Goal: Transaction & Acquisition: Purchase product/service

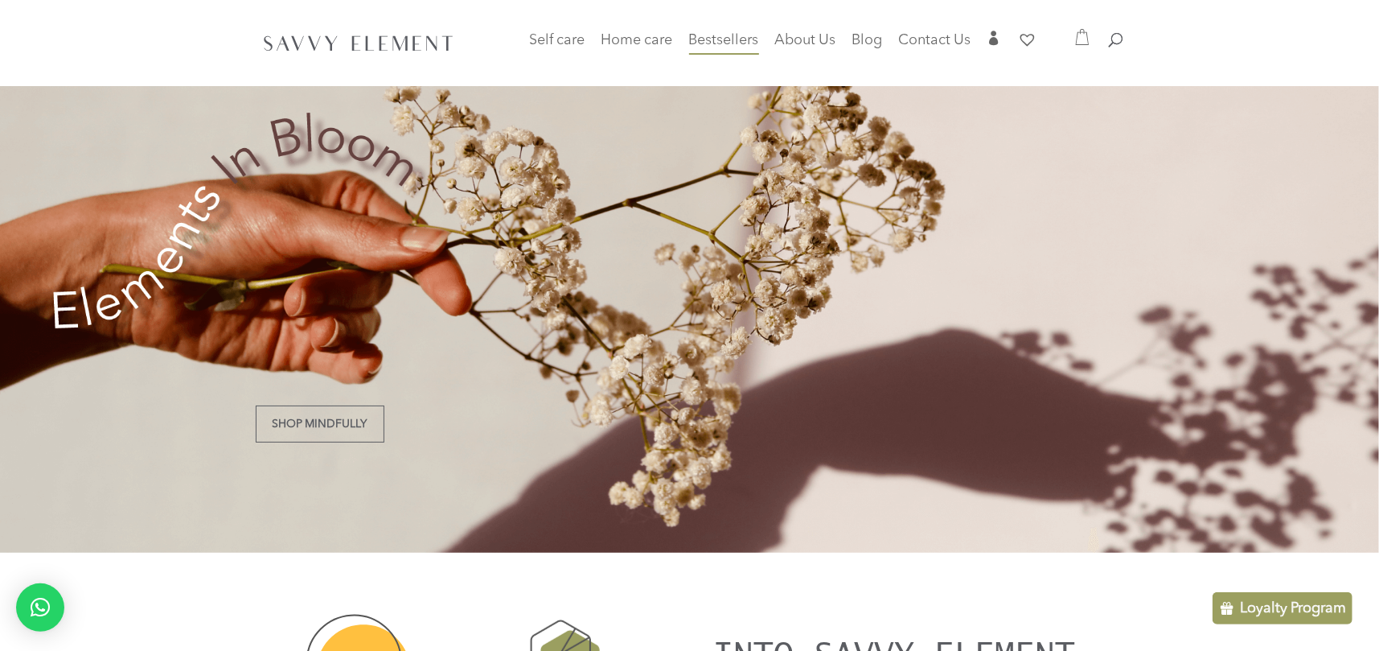
click at [722, 36] on span "Bestsellers" at bounding box center [724, 40] width 70 height 14
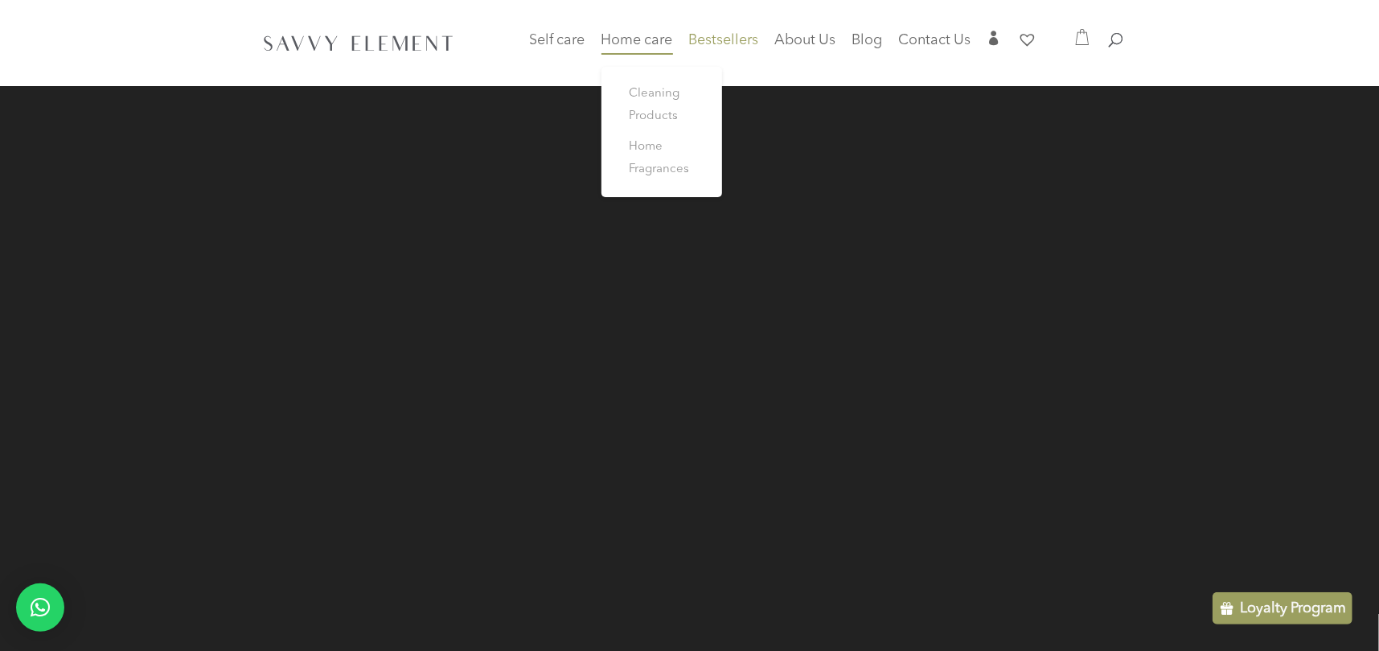
click at [635, 39] on span "Home care" at bounding box center [637, 40] width 72 height 14
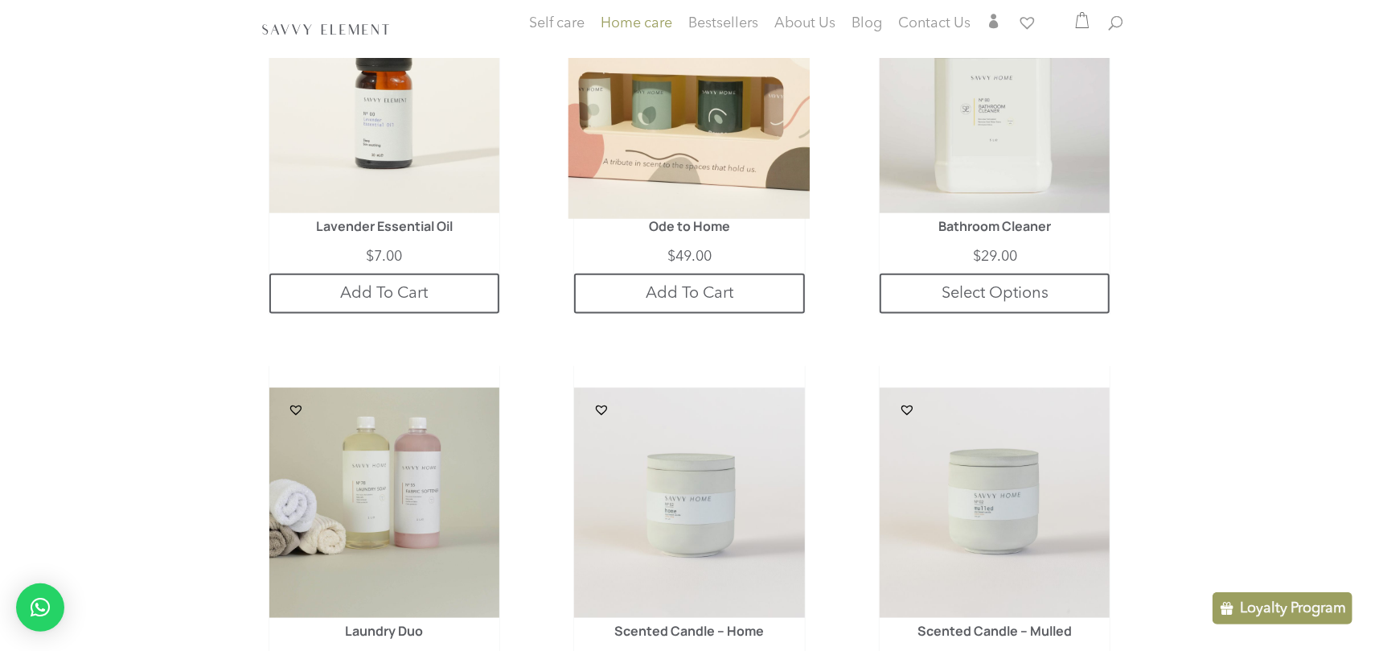
scroll to position [1339, 0]
click at [729, 137] on img at bounding box center [690, 98] width 242 height 242
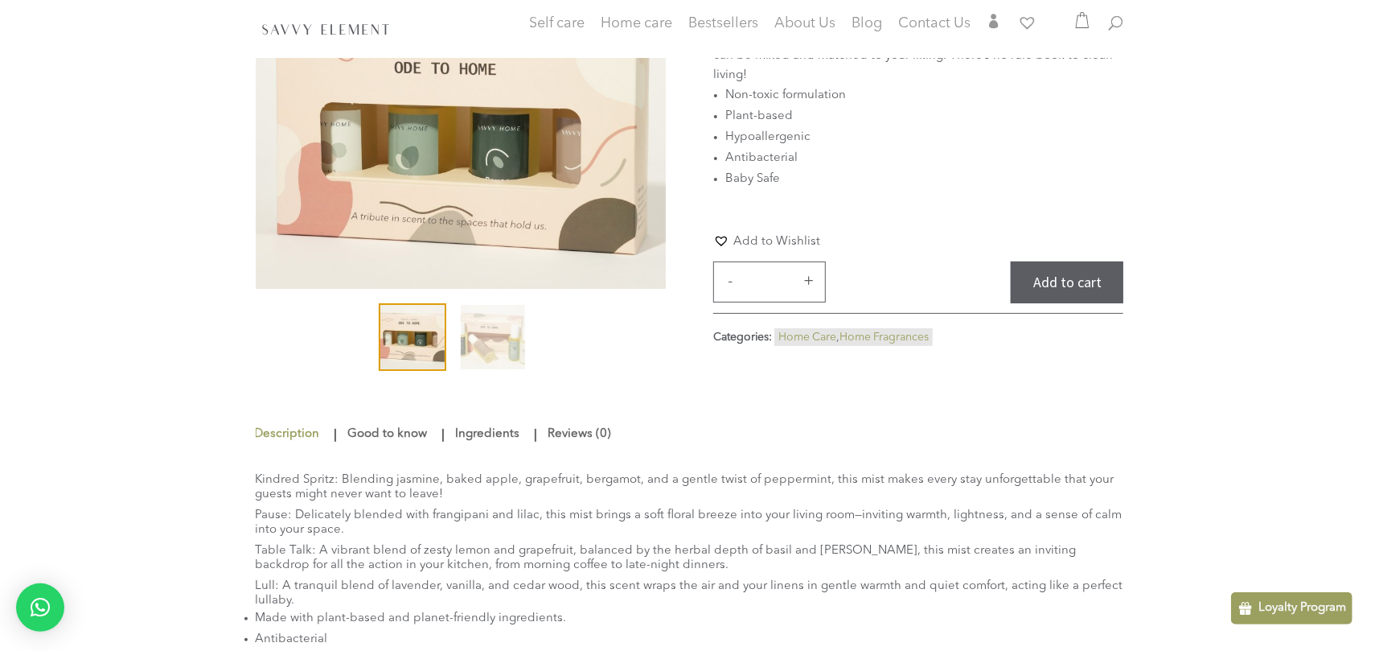
scroll to position [192, 0]
